Goal: Task Accomplishment & Management: Manage account settings

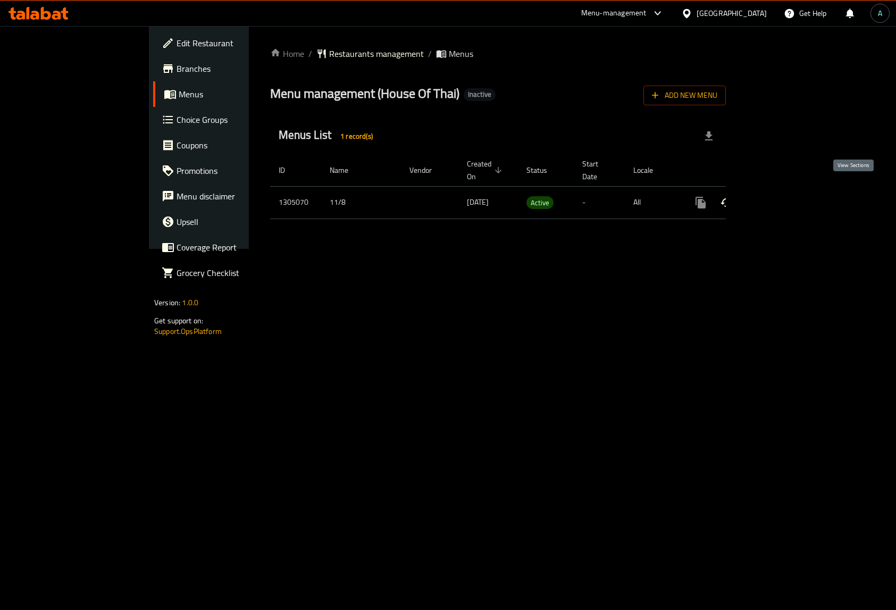
click at [784, 196] on icon "enhanced table" at bounding box center [777, 202] width 13 height 13
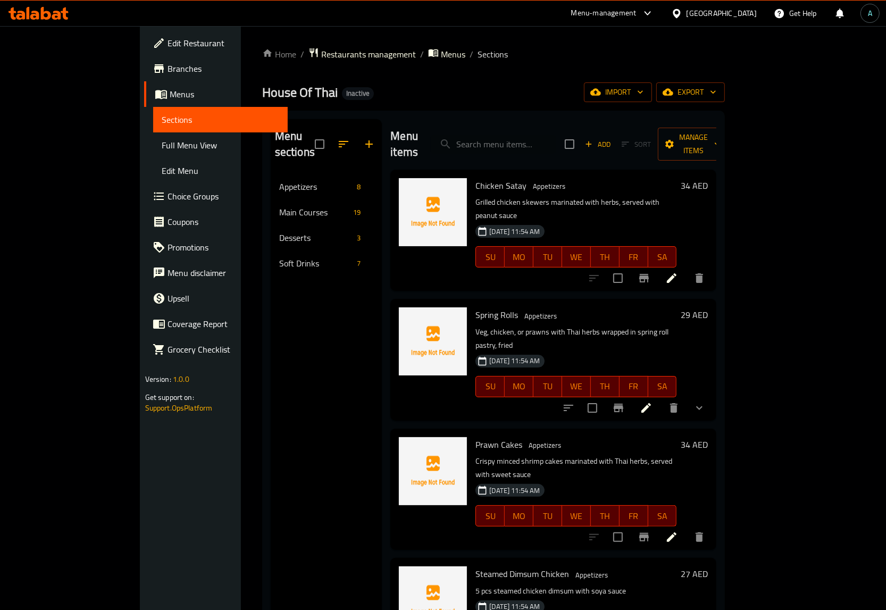
click at [153, 155] on link "Full Menu View" at bounding box center [220, 145] width 135 height 26
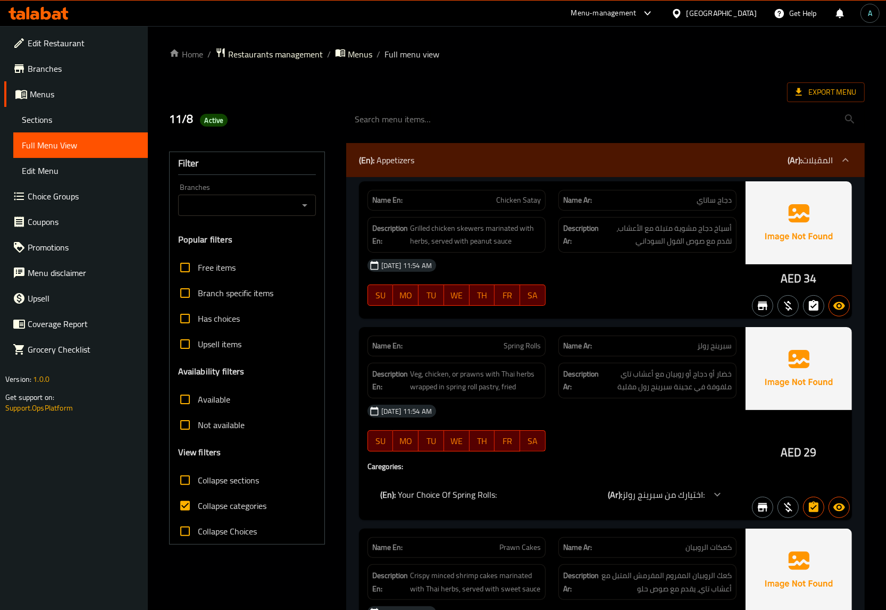
click at [213, 502] on span "Collapse categories" at bounding box center [232, 506] width 69 height 13
click at [198, 502] on input "Collapse categories" at bounding box center [185, 506] width 26 height 26
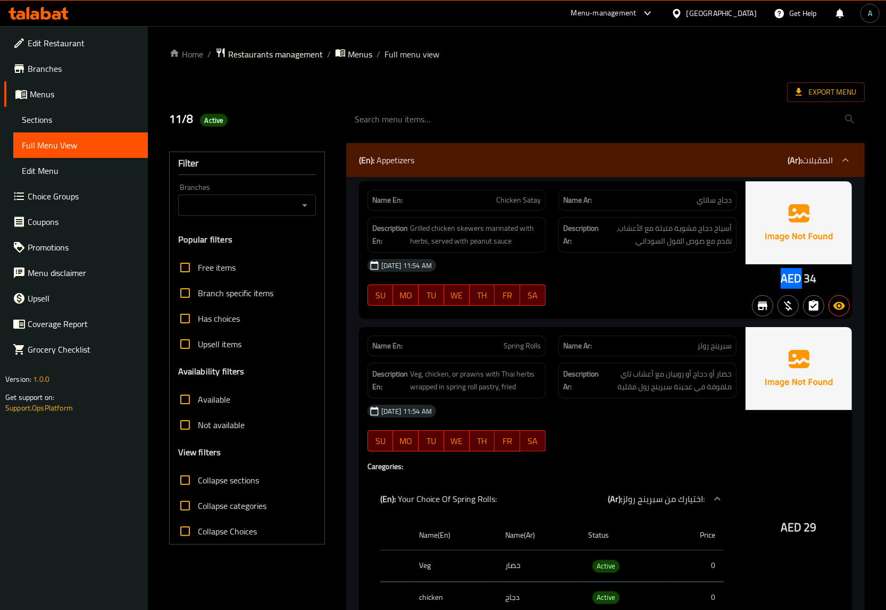
drag, startPoint x: 786, startPoint y: 279, endPoint x: 799, endPoint y: 280, distance: 12.8
click at [799, 280] on span "AED" at bounding box center [791, 278] width 21 height 21
copy span "AED"
click at [223, 503] on span "Collapse categories" at bounding box center [232, 506] width 69 height 13
click at [198, 503] on input "Collapse categories" at bounding box center [185, 506] width 26 height 26
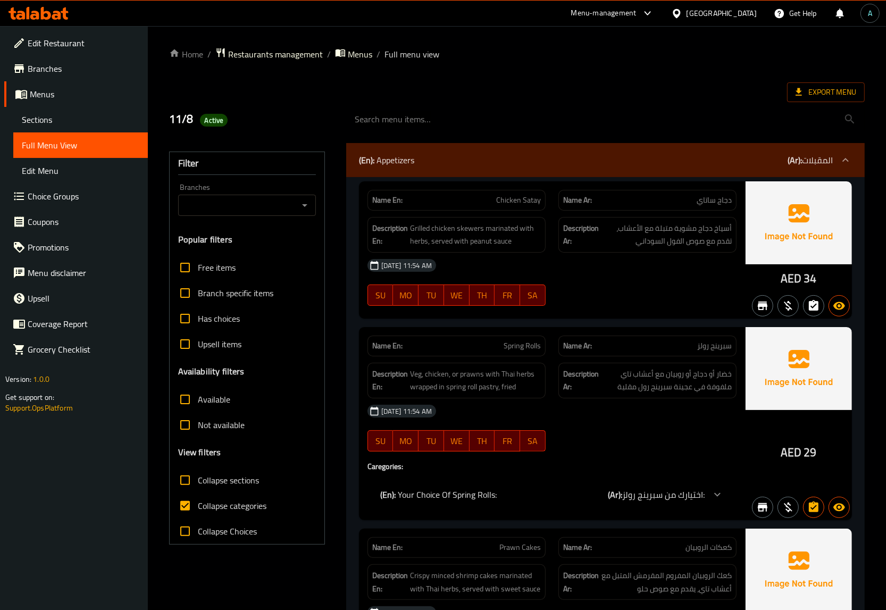
click at [220, 507] on span "Collapse categories" at bounding box center [232, 506] width 69 height 13
click at [198, 507] on input "Collapse categories" at bounding box center [185, 506] width 26 height 26
checkbox input "false"
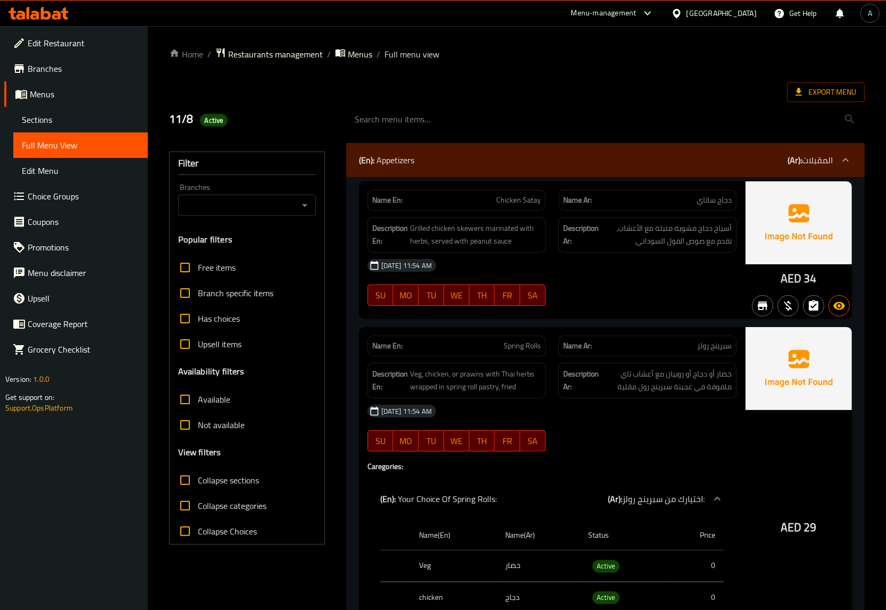
click at [603, 563] on span "Active" at bounding box center [606, 566] width 27 height 12
click at [604, 563] on span "Active" at bounding box center [606, 566] width 27 height 12
copy span "Active"
click at [60, 448] on div "Edit Restaurant Branches Menus Sections Full Menu View Edit Menu Choice Groups …" at bounding box center [74, 331] width 148 height 610
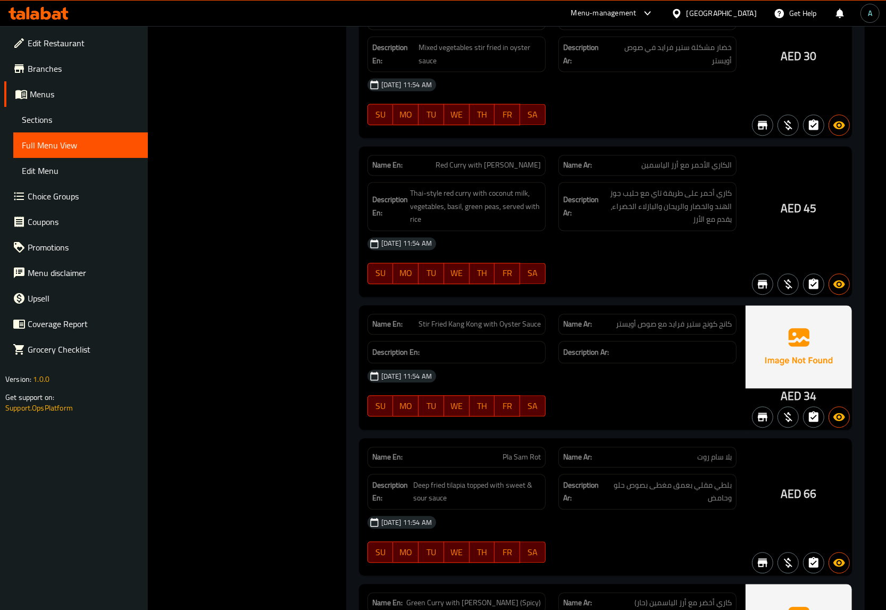
scroll to position [1928, 0]
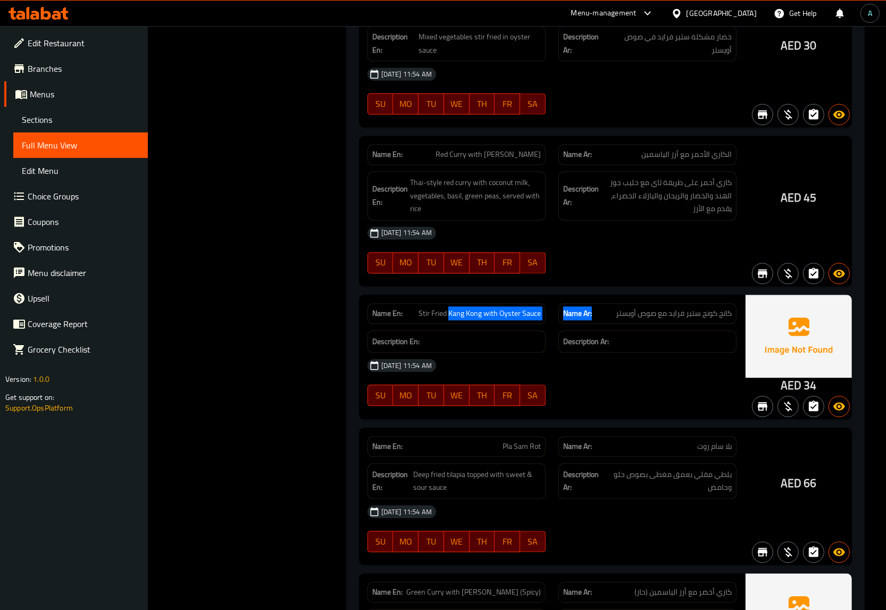
drag, startPoint x: 451, startPoint y: 319, endPoint x: 594, endPoint y: 323, distance: 143.7
copy div "Kang Kong with Oyster Sauce Name Ar:"
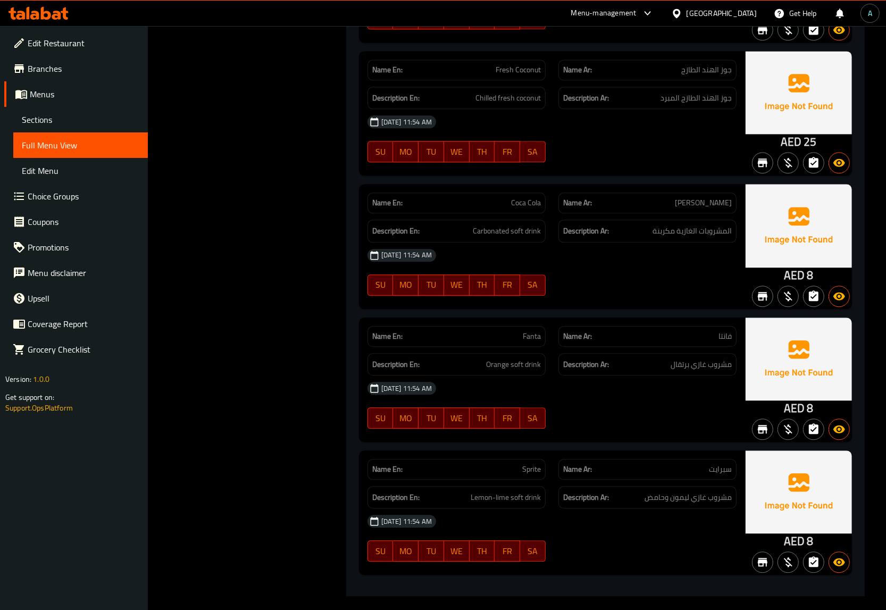
scroll to position [5699, 0]
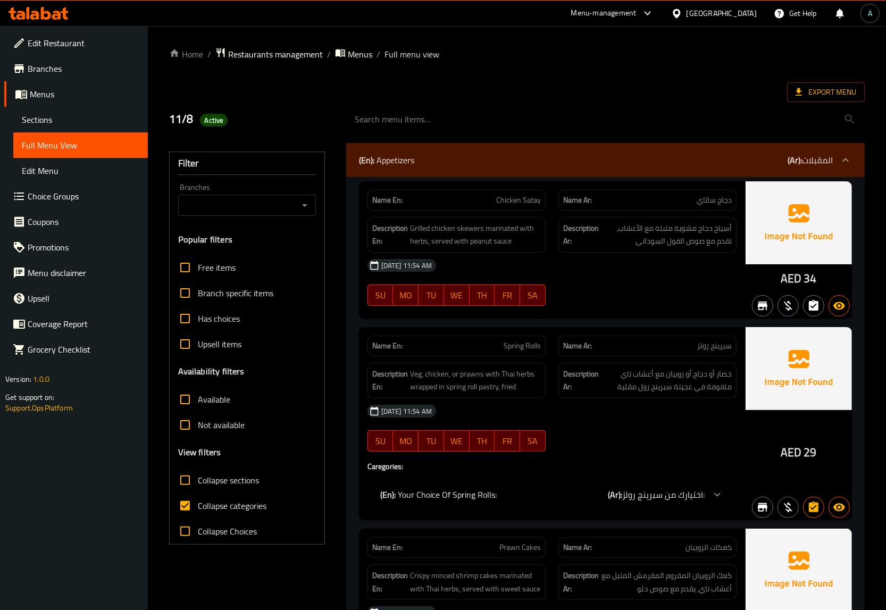
click at [37, 123] on span "Sections" at bounding box center [81, 119] width 118 height 13
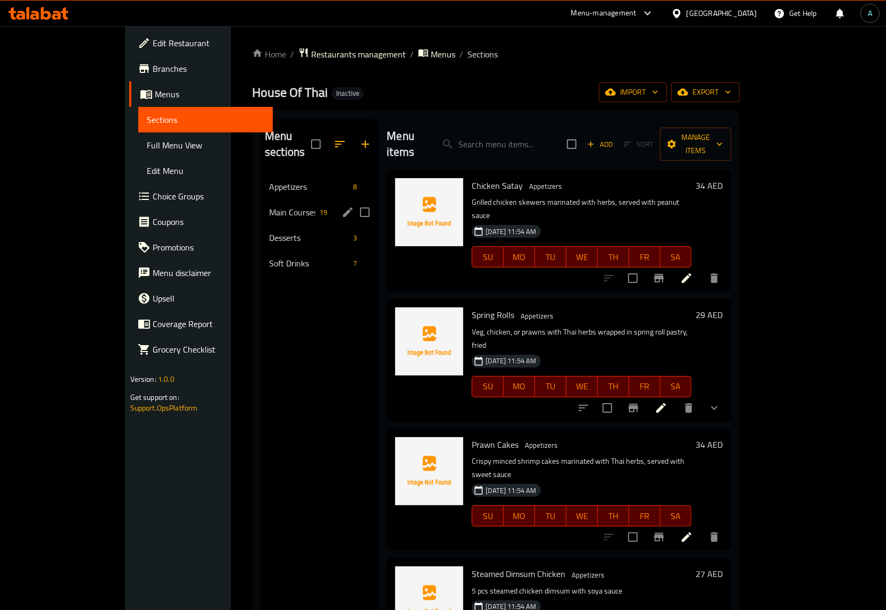
click at [269, 206] on span "Main Courses" at bounding box center [292, 212] width 46 height 13
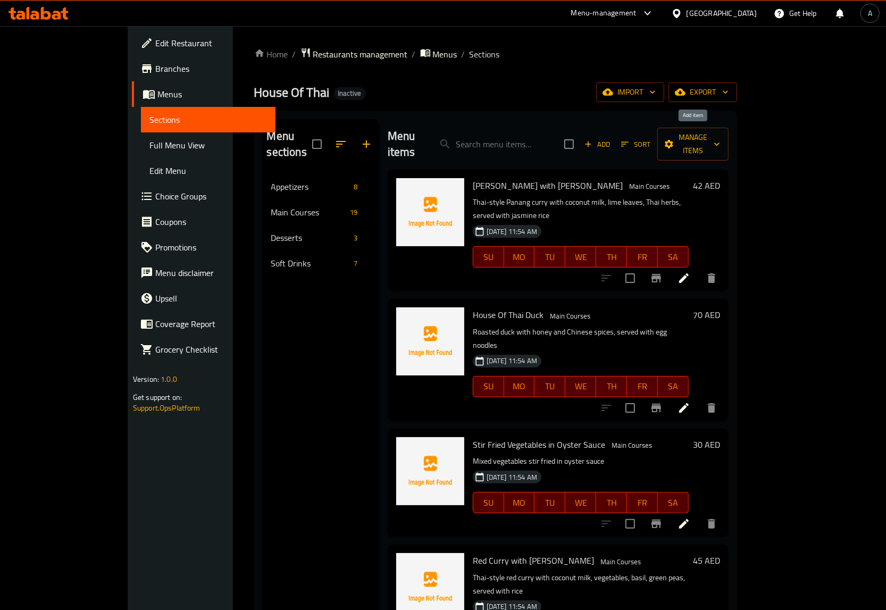
click at [612, 143] on span "Add" at bounding box center [597, 144] width 29 height 12
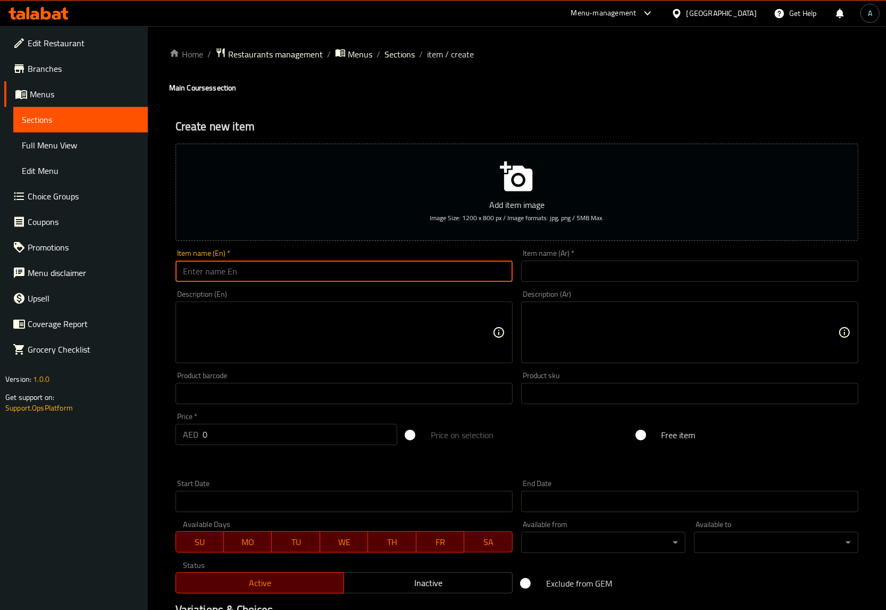
click at [494, 275] on input "text" at bounding box center [344, 271] width 337 height 21
paste input "Black Pepper Sauce"
type input "Black Pepper Sauce"
click at [600, 272] on input "text" at bounding box center [689, 271] width 337 height 21
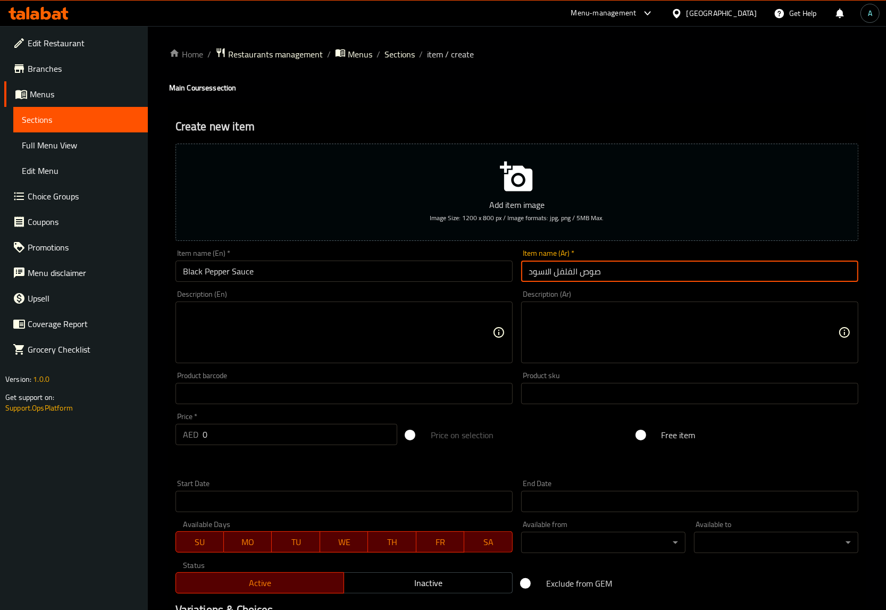
type input "صوص الفلفل الاسود"
click at [445, 330] on textarea at bounding box center [338, 332] width 310 height 51
paste textarea "Beef or chicken with onion, capsicum, and mushroom in black pepper sauce"
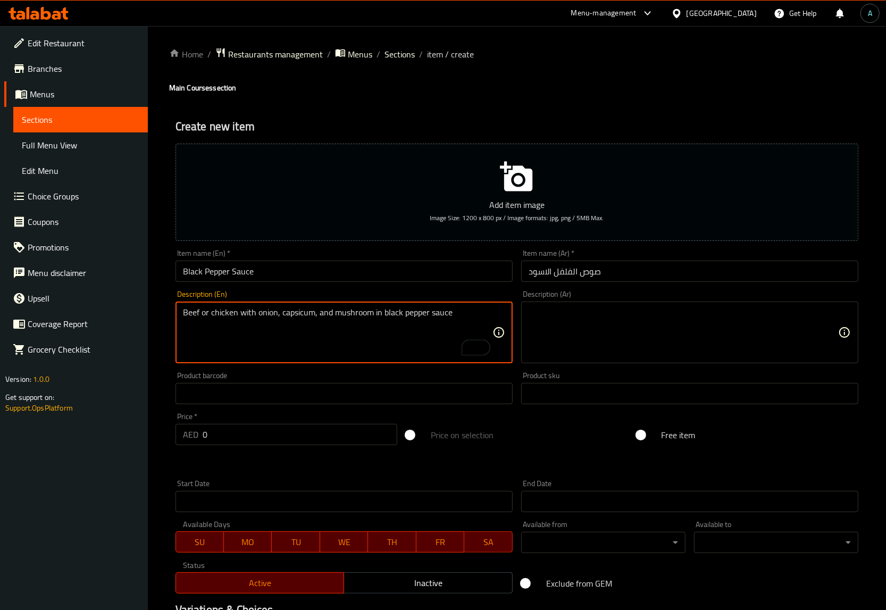
type textarea "Beef or chicken with onion, capsicum, and mushroom in black pepper sauce"
click at [551, 310] on textarea at bounding box center [684, 332] width 310 height 51
paste textarea "لحم بقري أو دجاج مع البصل والفلفل الحار والفطر في صلصة الفلفل الأسود"
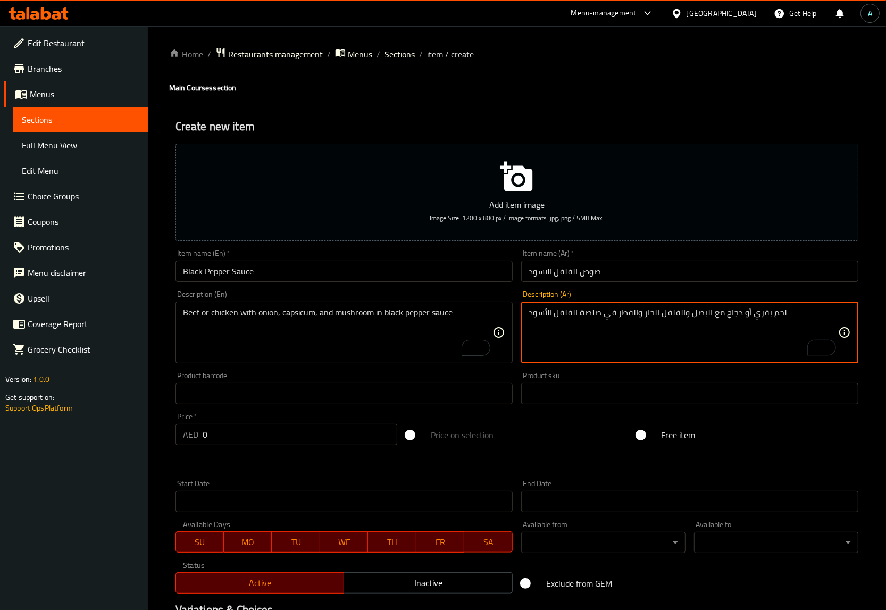
type textarea "لحم بقري أو دجاج مع البصل والفلفل الحار والفطر في صلصة الفلفل الأسود"
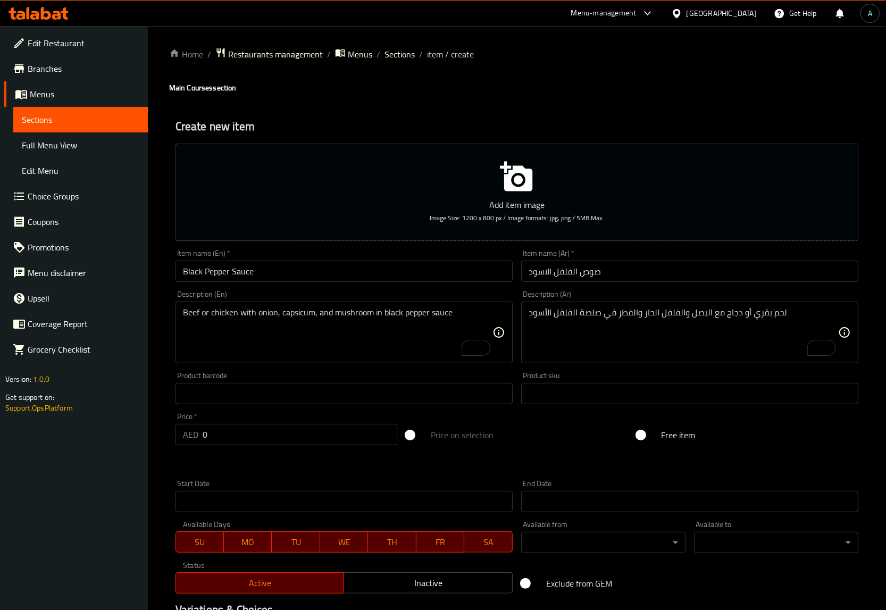
click at [494, 453] on div at bounding box center [517, 463] width 692 height 26
drag, startPoint x: 207, startPoint y: 429, endPoint x: 184, endPoint y: 432, distance: 24.2
click at [184, 432] on div "AED 0 Price *" at bounding box center [287, 434] width 222 height 21
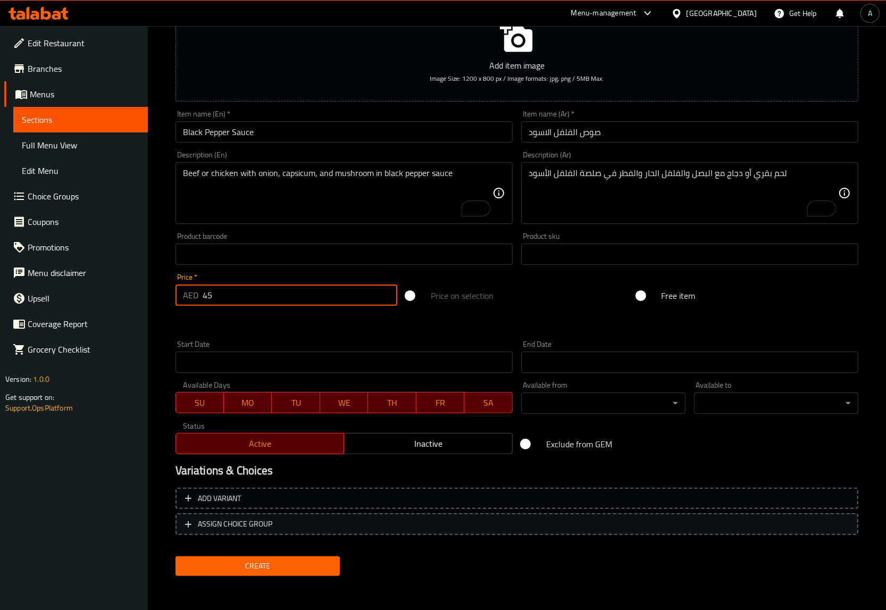
type input "45"
click at [237, 530] on button "ASSIGN CHOICE GROUP" at bounding box center [517, 524] width 683 height 22
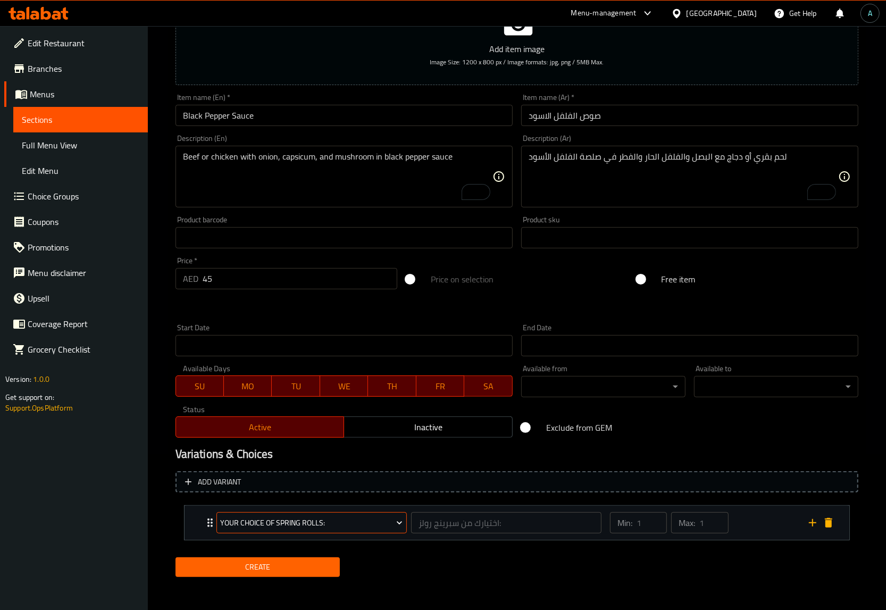
scroll to position [158, 0]
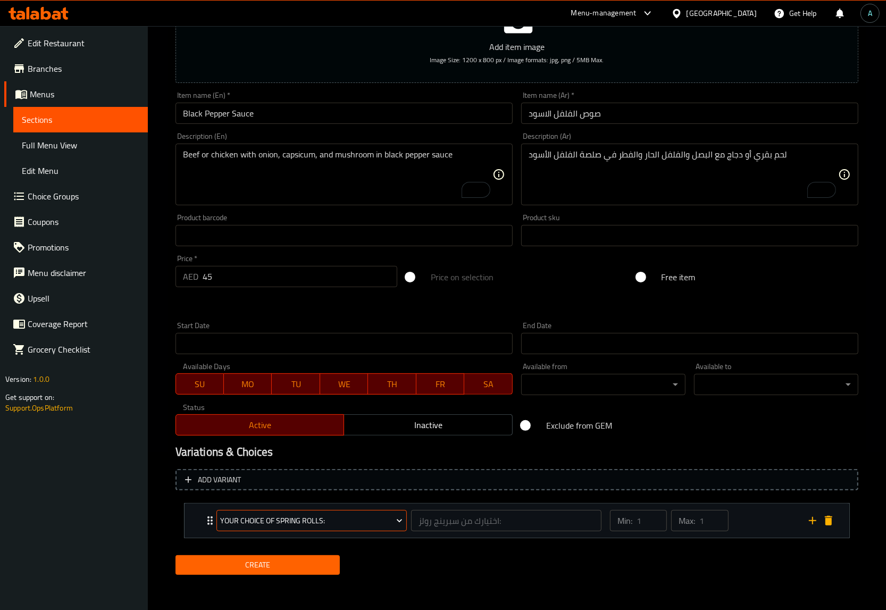
click at [278, 515] on span "Your Choice Of Spring Rolls:" at bounding box center [311, 520] width 182 height 13
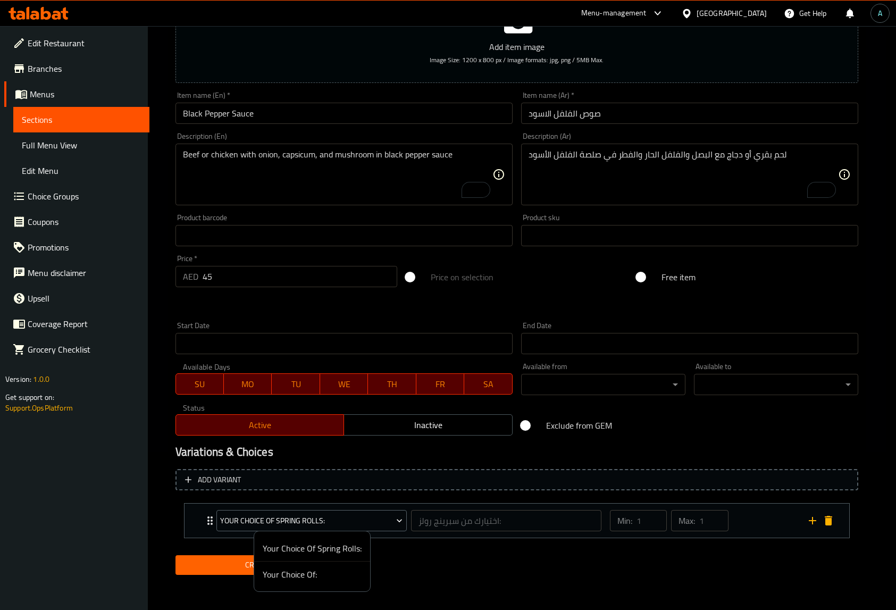
click at [297, 575] on span "Your Choice Of:" at bounding box center [312, 574] width 99 height 13
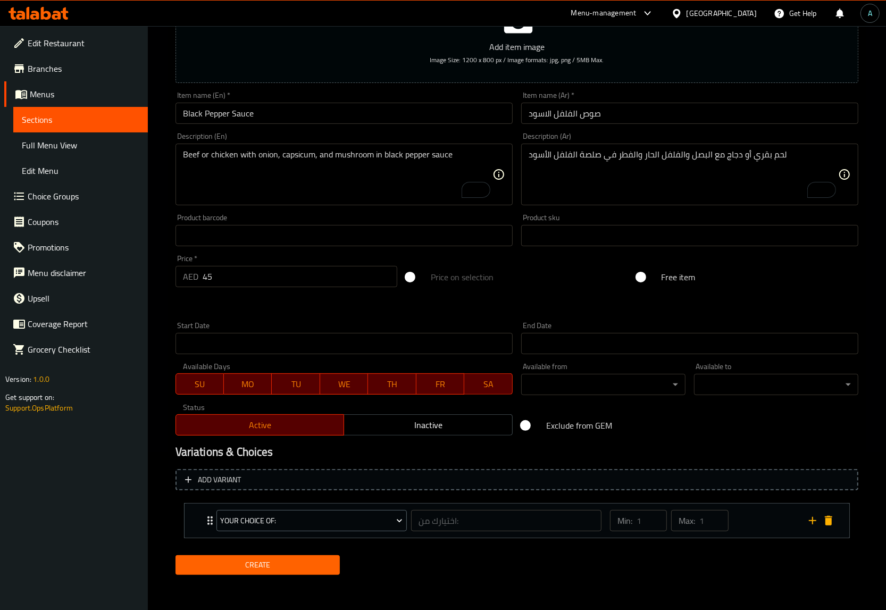
click at [204, 517] on icon "Expand" at bounding box center [210, 520] width 13 height 13
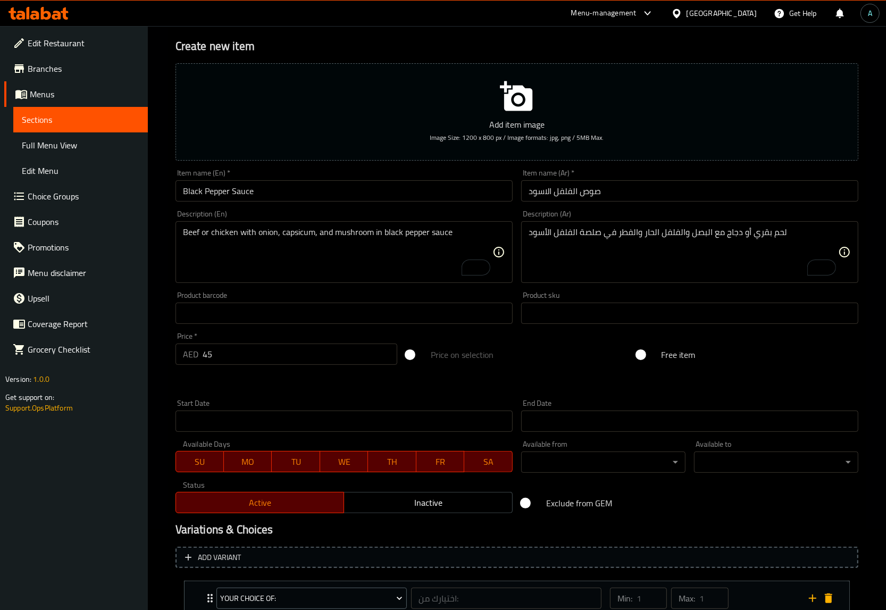
scroll to position [0, 0]
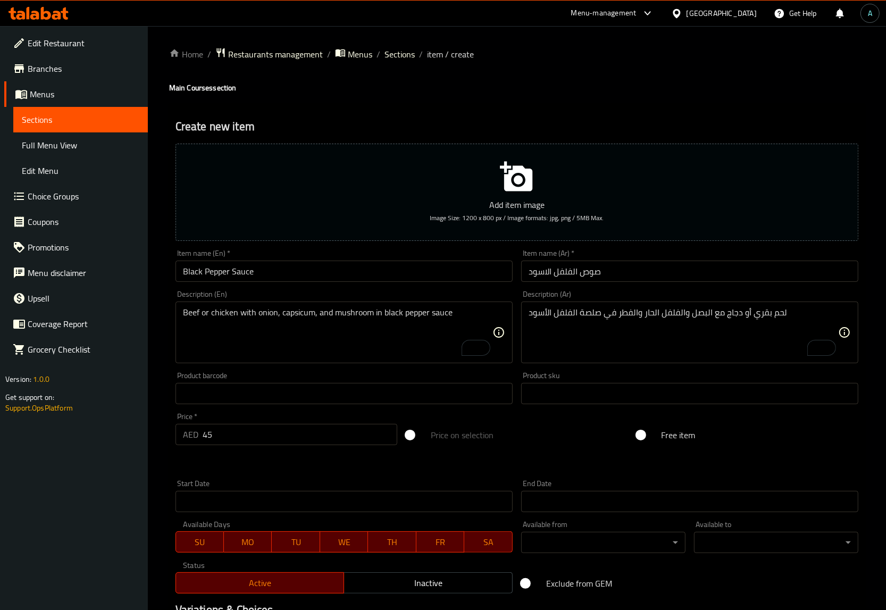
click at [155, 399] on div "Home / Restaurants management / Menus / Sections / item / create Main Courses s…" at bounding box center [517, 444] width 738 height 837
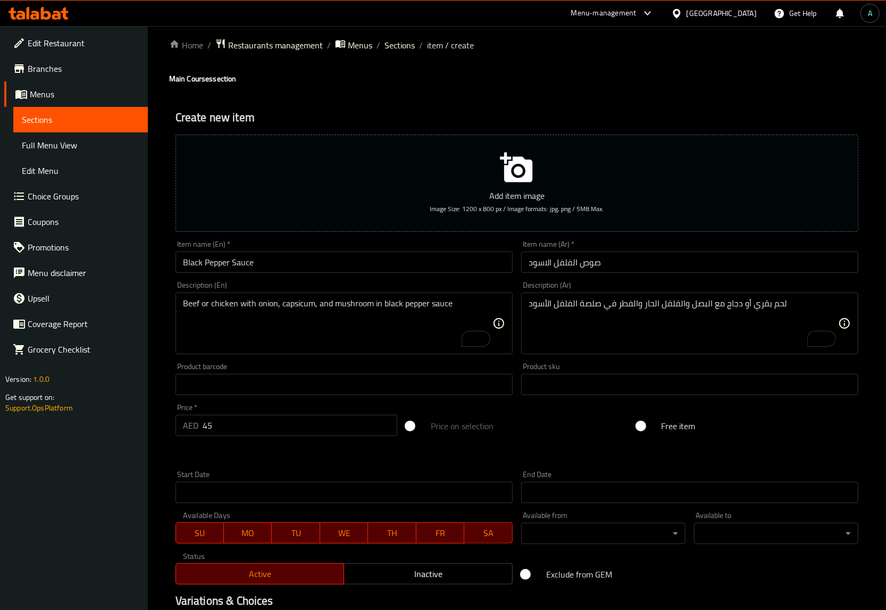
scroll to position [253, 0]
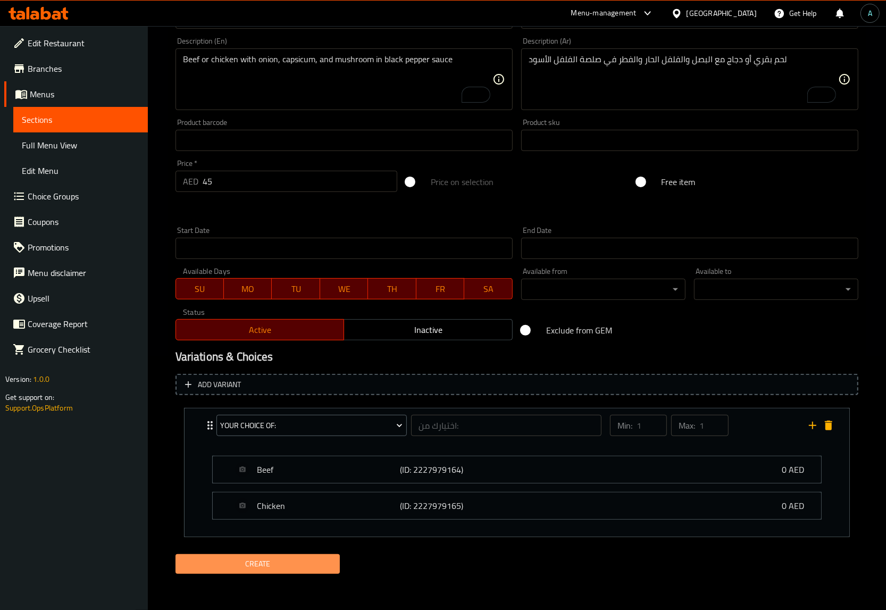
click at [225, 554] on button "Create" at bounding box center [258, 564] width 164 height 20
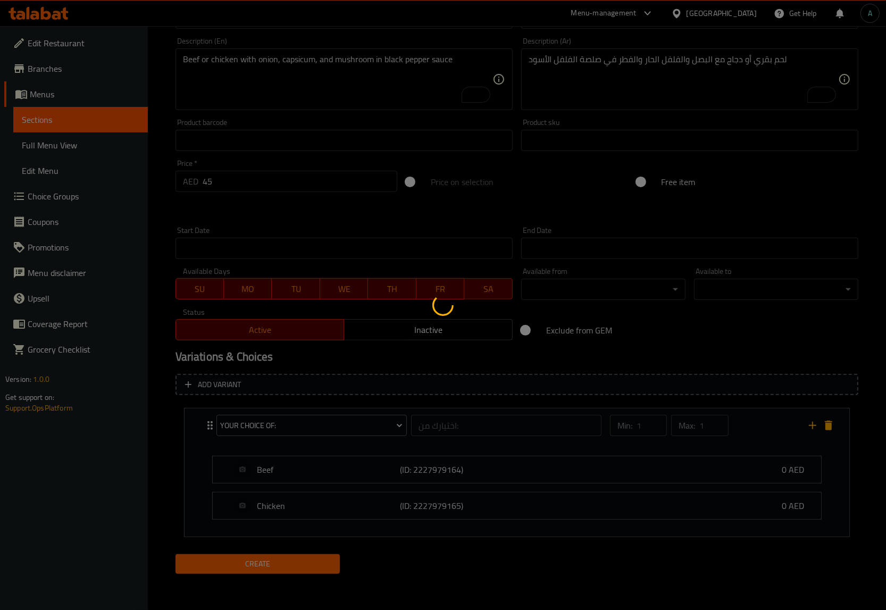
type input "0"
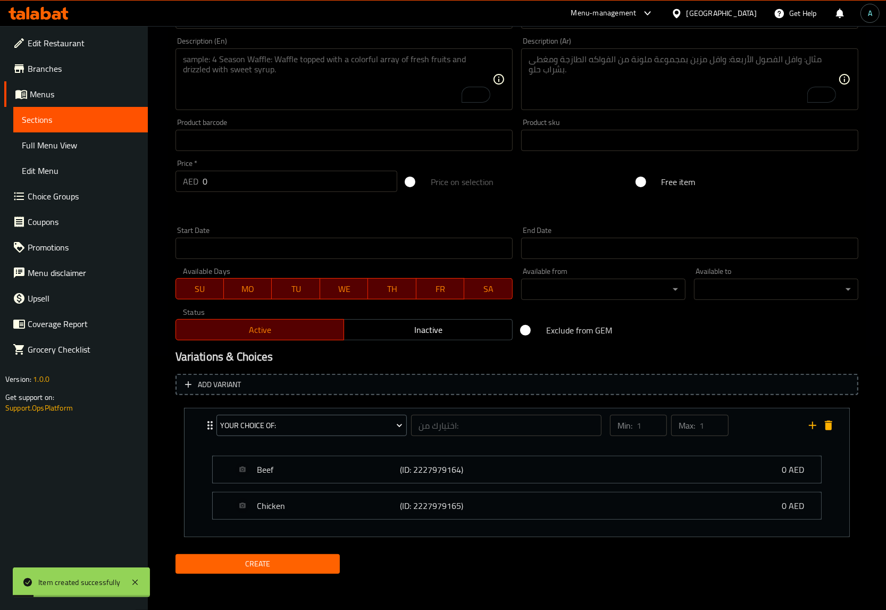
click at [168, 488] on div "Home / Restaurants management / Menus / Sections / item / create Main Courses s…" at bounding box center [517, 191] width 738 height 837
click at [177, 219] on div at bounding box center [517, 209] width 692 height 26
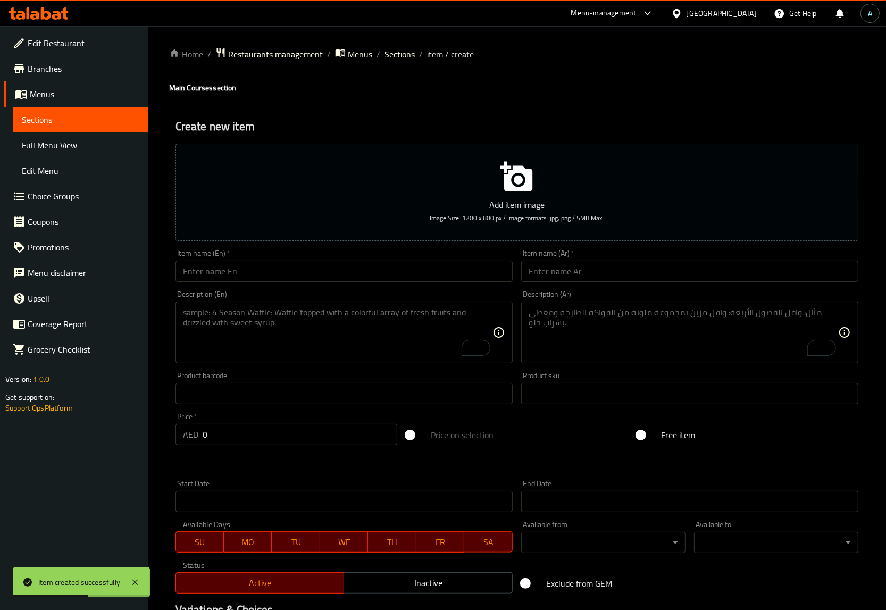
click at [82, 113] on span "Sections" at bounding box center [81, 119] width 118 height 13
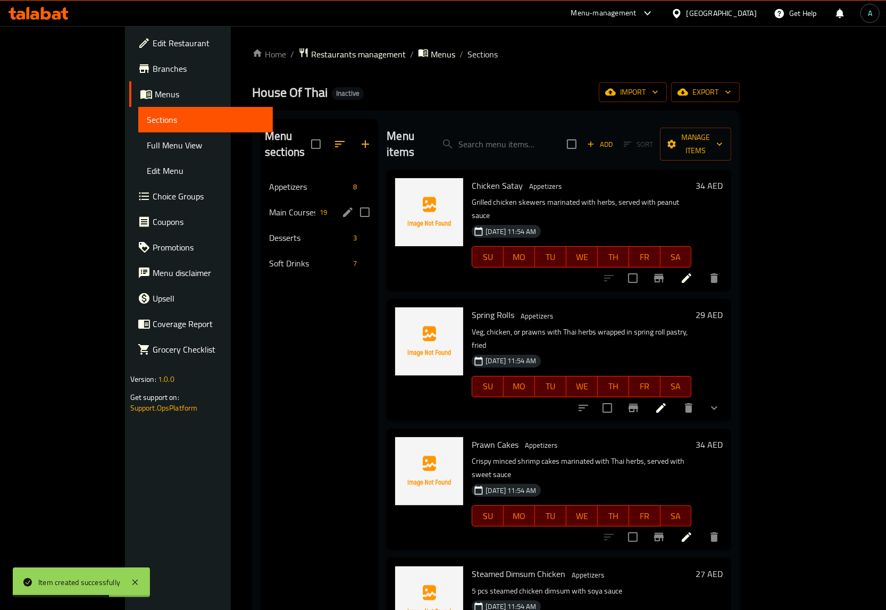
click at [261, 203] on div "Main Courses 19" at bounding box center [320, 212] width 118 height 26
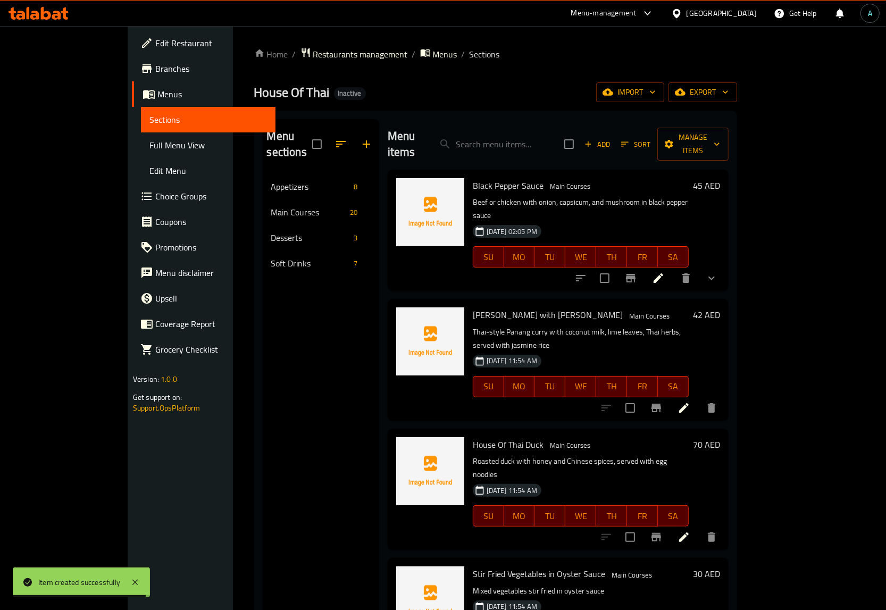
click at [155, 193] on span "Choice Groups" at bounding box center [211, 196] width 112 height 13
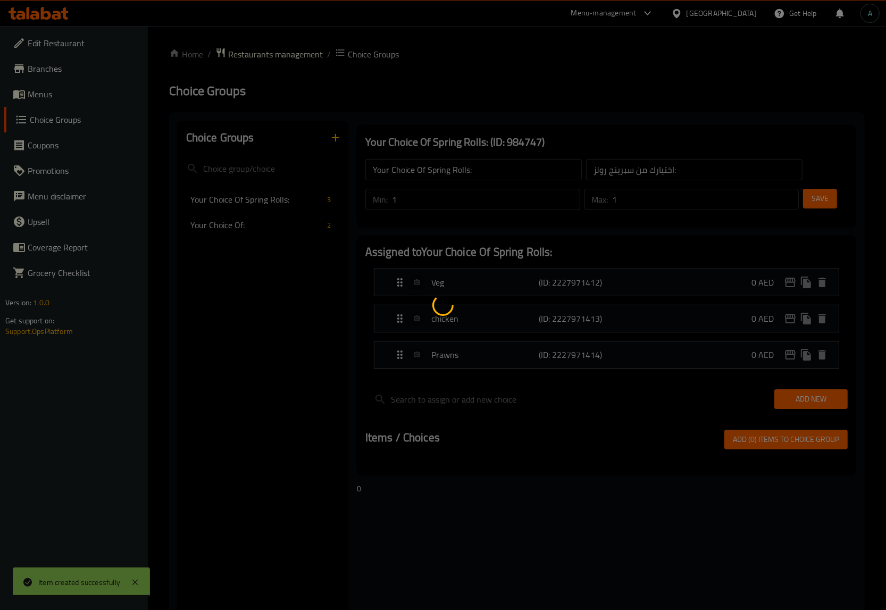
click at [64, 126] on div at bounding box center [443, 305] width 886 height 610
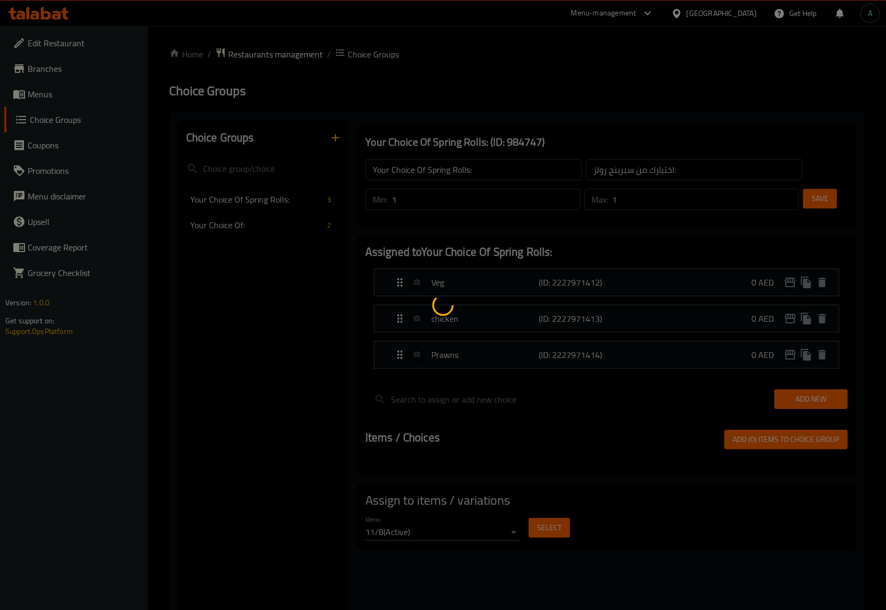
click at [62, 94] on div at bounding box center [443, 305] width 886 height 610
click at [64, 91] on div at bounding box center [443, 305] width 886 height 610
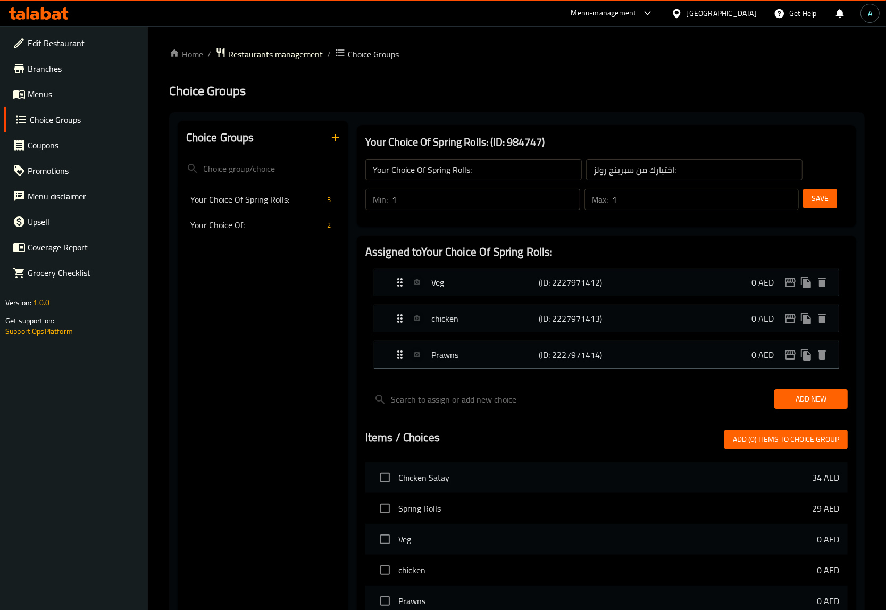
click at [64, 88] on span "Menus" at bounding box center [84, 94] width 112 height 13
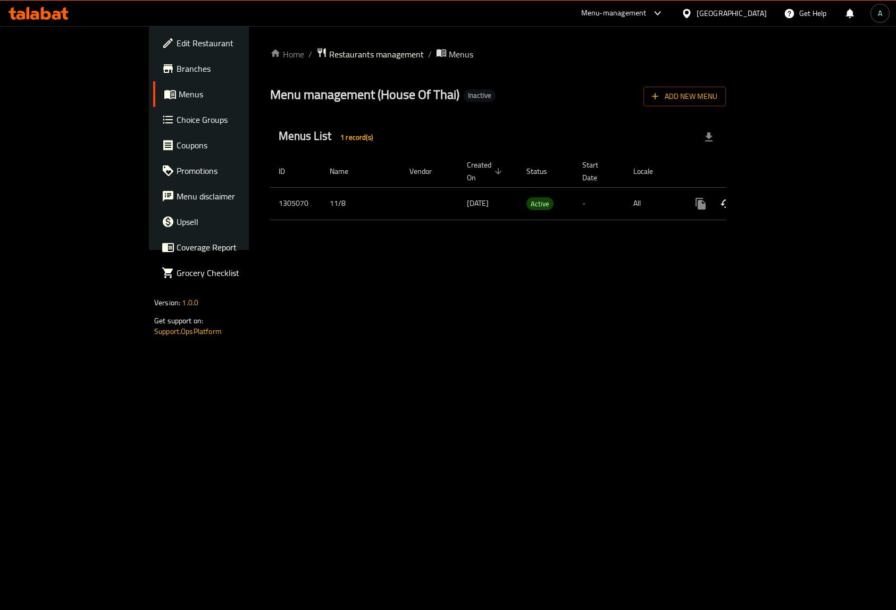
click at [784, 197] on icon "enhanced table" at bounding box center [777, 203] width 13 height 13
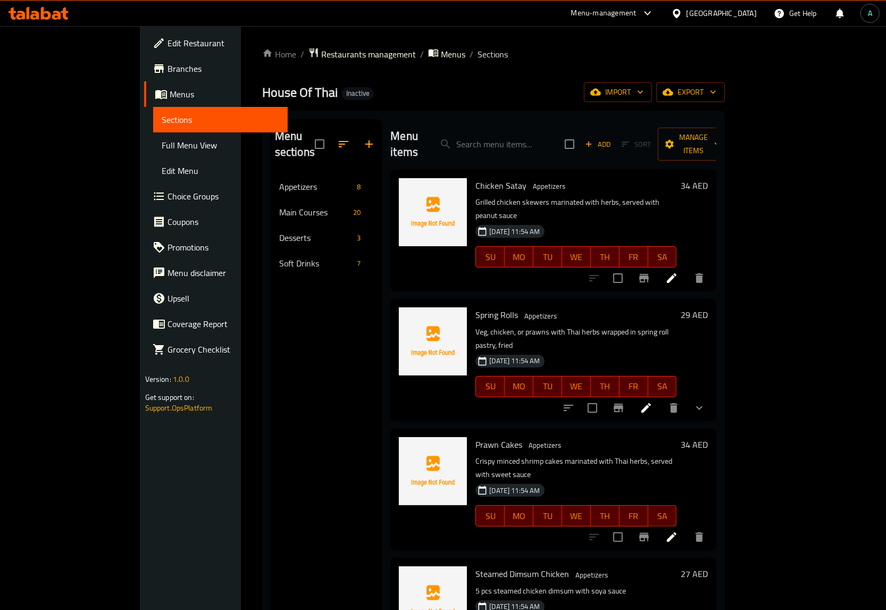
click at [271, 467] on div "Menu sections Appetizers 8 Main Courses 20 Desserts 3 Soft Drinks 7" at bounding box center [327, 424] width 112 height 610
click at [271, 492] on div "Menu sections Appetizers 8 Main Courses 20 Desserts 3 Soft Drinks 7" at bounding box center [327, 424] width 112 height 610
click at [271, 439] on div "Menu sections Appetizers 8 Main Courses 20 Desserts 3 Soft Drinks 7" at bounding box center [327, 424] width 112 height 610
click at [271, 404] on div "Menu sections Appetizers 8 Main Courses 20 Desserts 3 Soft Drinks 7" at bounding box center [327, 424] width 112 height 610
click at [271, 415] on div "Menu sections Appetizers 8 Main Courses 20 Desserts 3 Soft Drinks 7" at bounding box center [327, 424] width 112 height 610
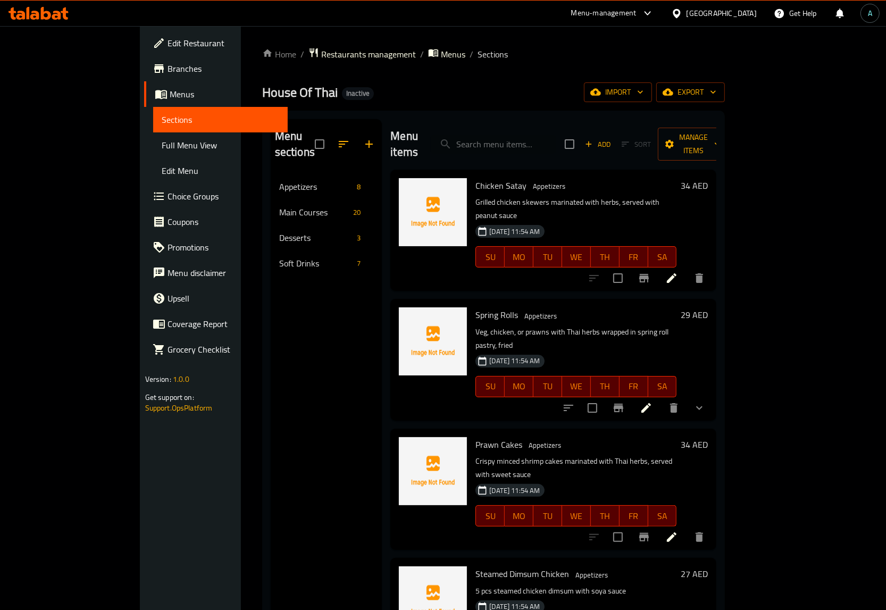
click at [162, 149] on span "Full Menu View" at bounding box center [221, 145] width 118 height 13
